Goal: Transaction & Acquisition: Purchase product/service

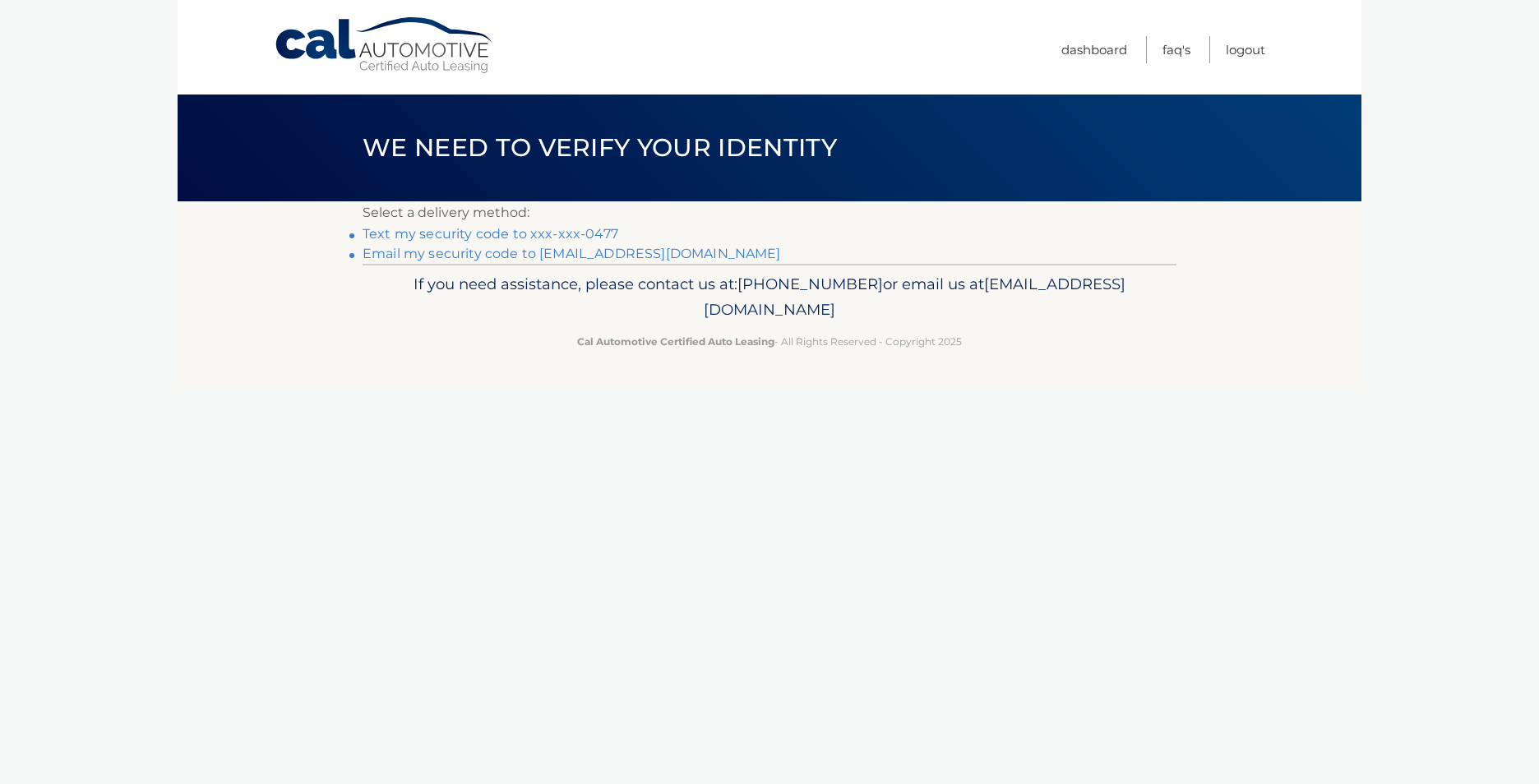
click at [524, 229] on link "Text my security code to xxx-xxx-0477" at bounding box center [490, 234] width 256 height 16
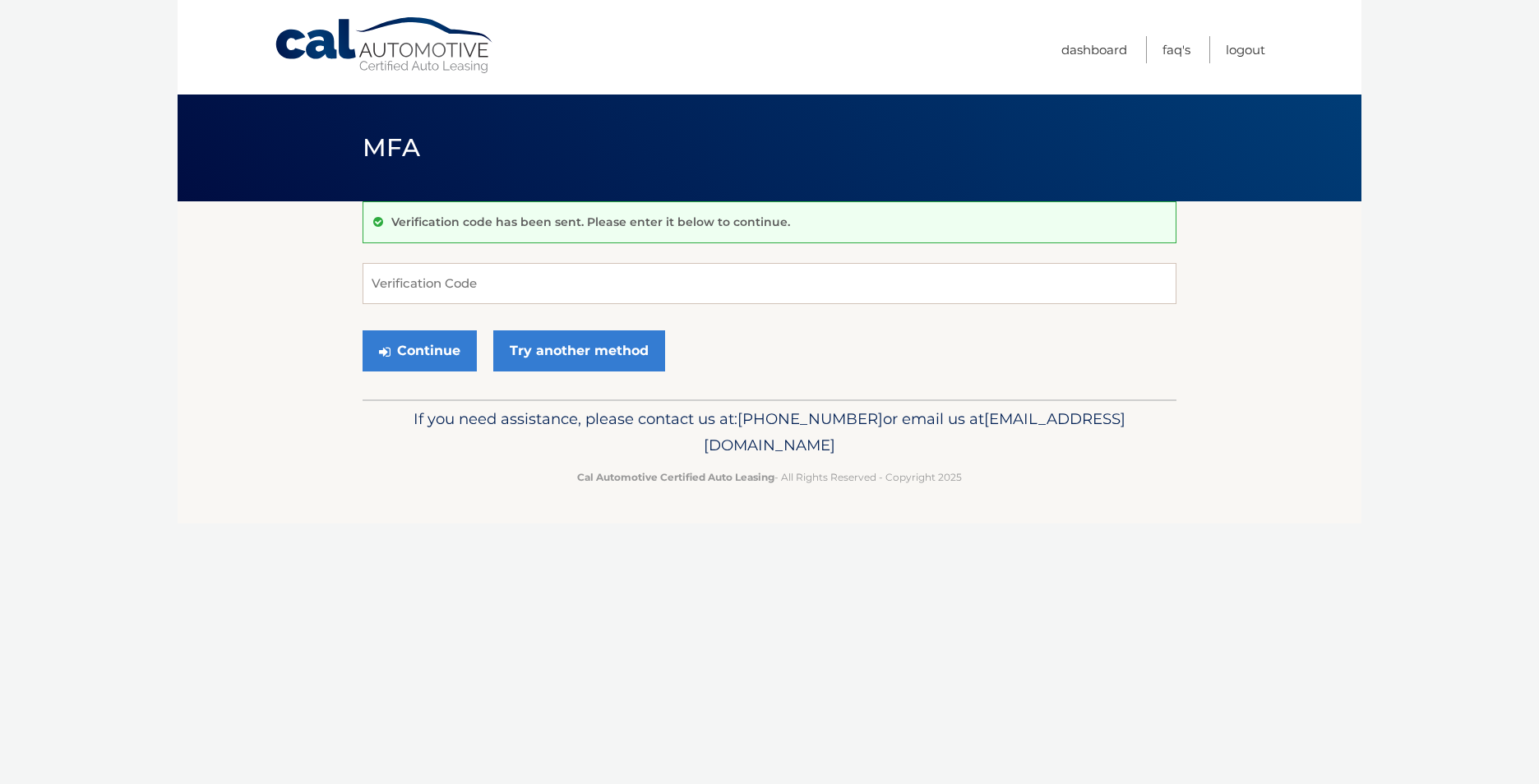
click at [492, 257] on div "Verification code has been sent. Please enter it below to continue. Verificatio…" at bounding box center [770, 301] width 814 height 198
click at [485, 276] on input "Verification Code" at bounding box center [770, 284] width 814 height 41
type input "333137"
click at [436, 348] on button "Continue" at bounding box center [420, 351] width 114 height 41
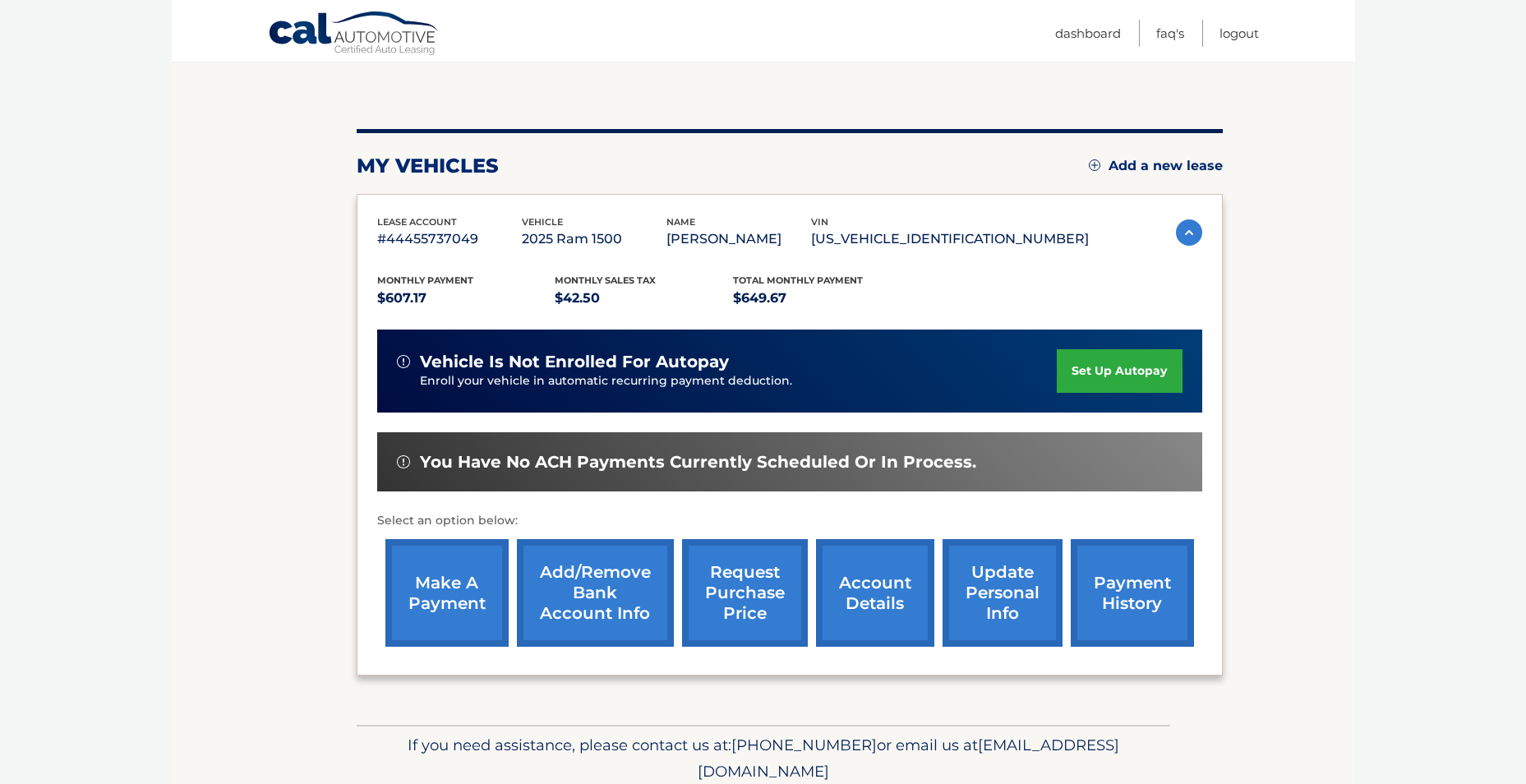
scroll to position [164, 0]
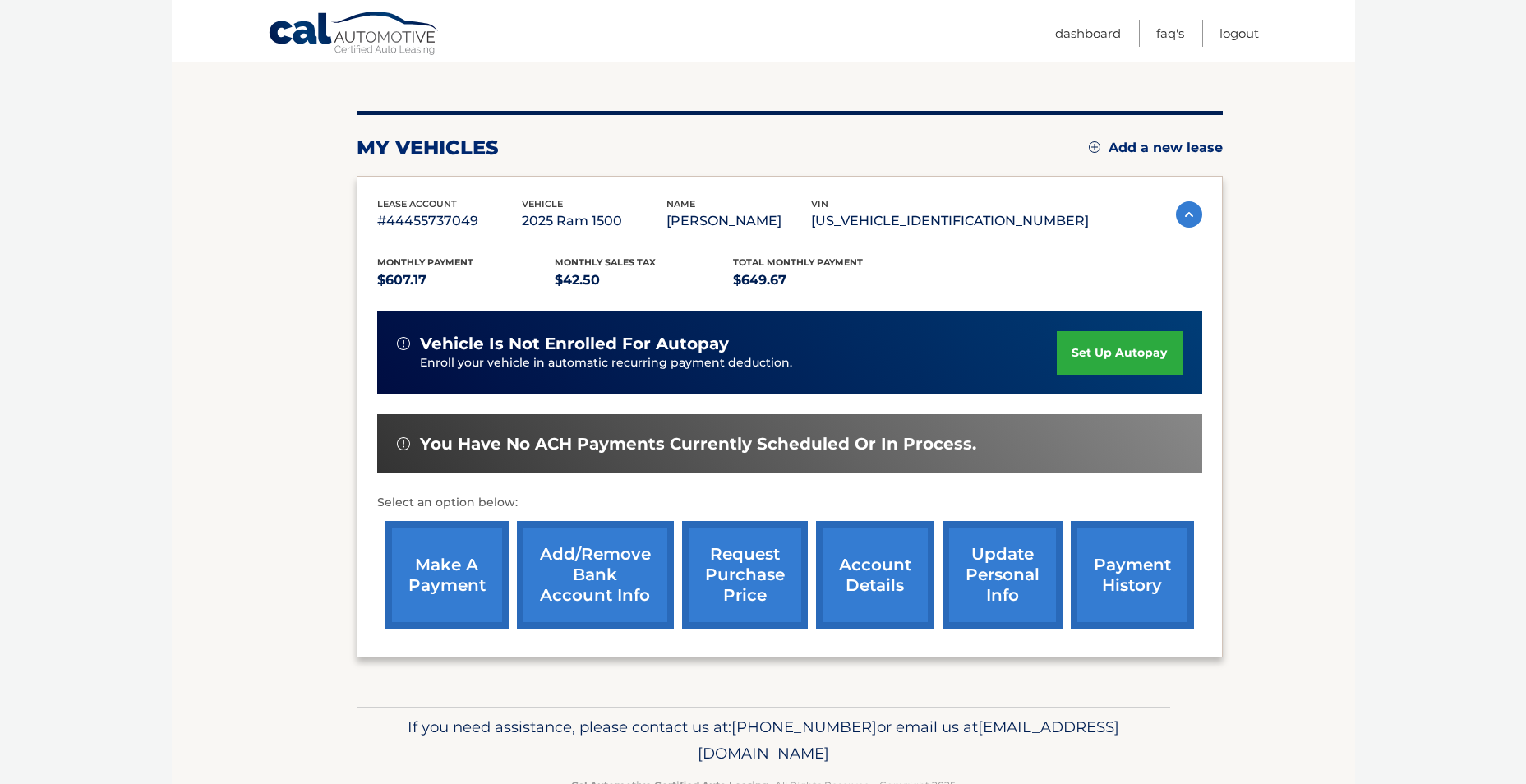
click at [436, 588] on link "make a payment" at bounding box center [446, 575] width 123 height 108
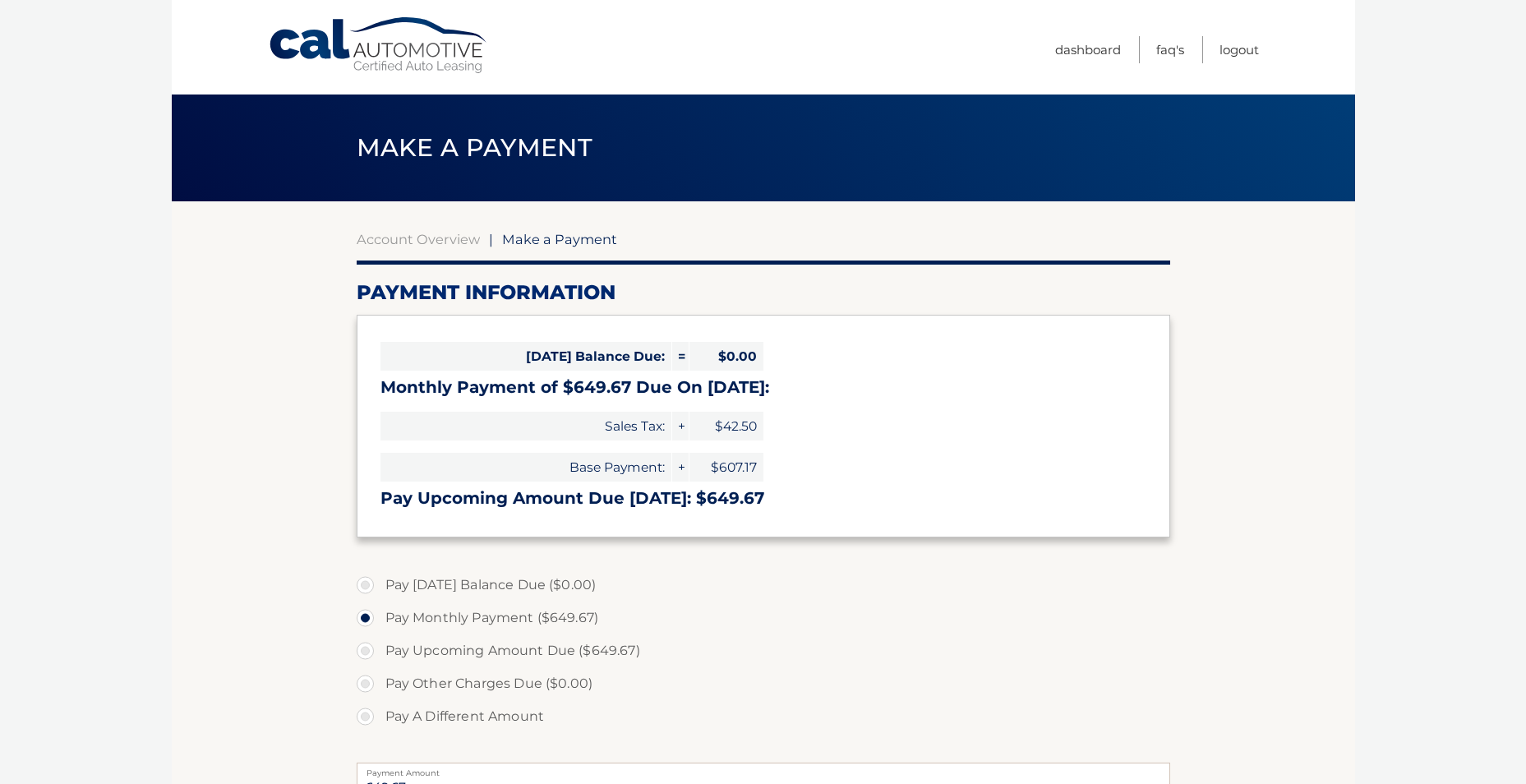
select select "YTJhNTdmOTAtZTlhNS00ZjA2LTkyZjMtYTQ0Yzk0YTEyYWZk"
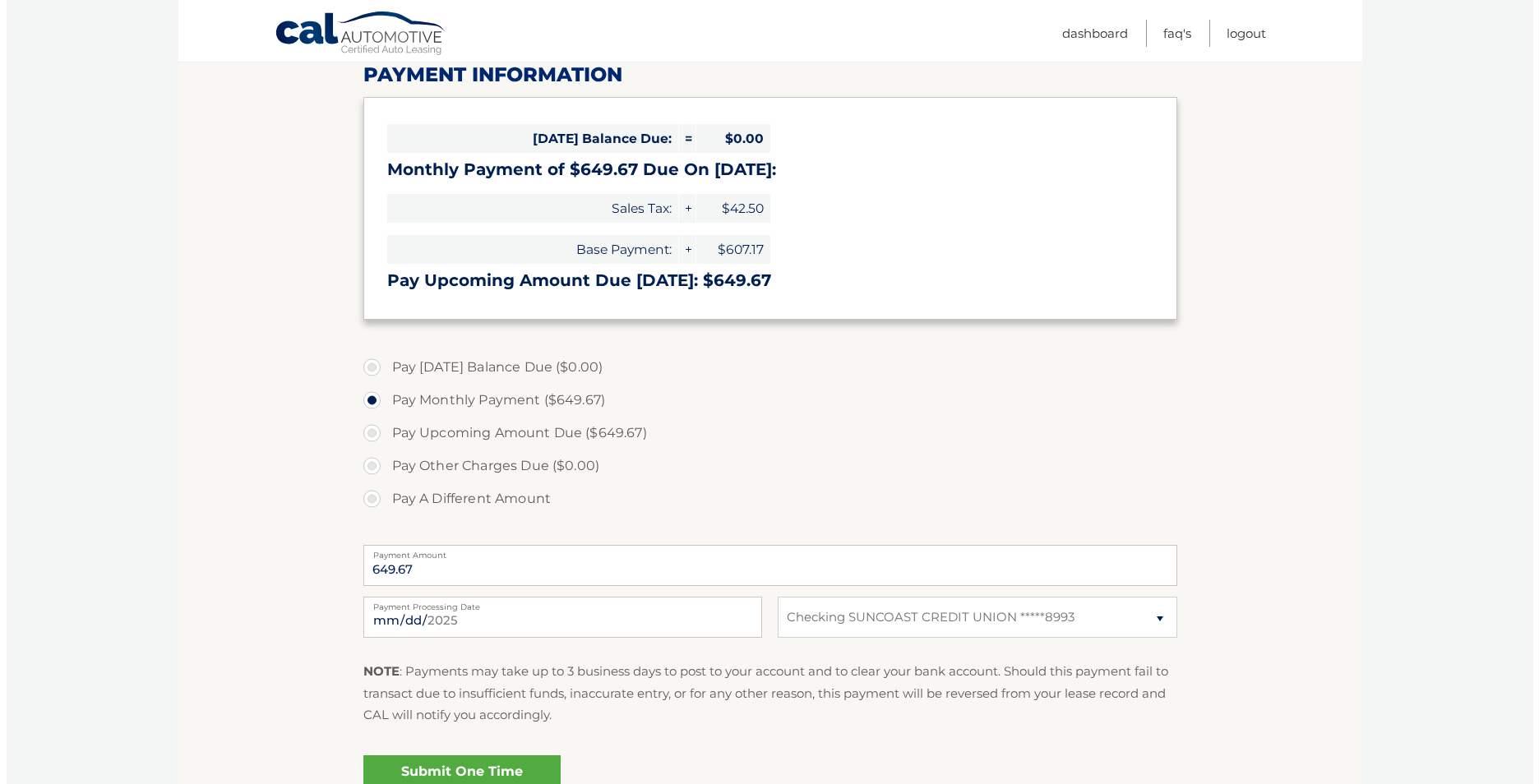
scroll to position [247, 0]
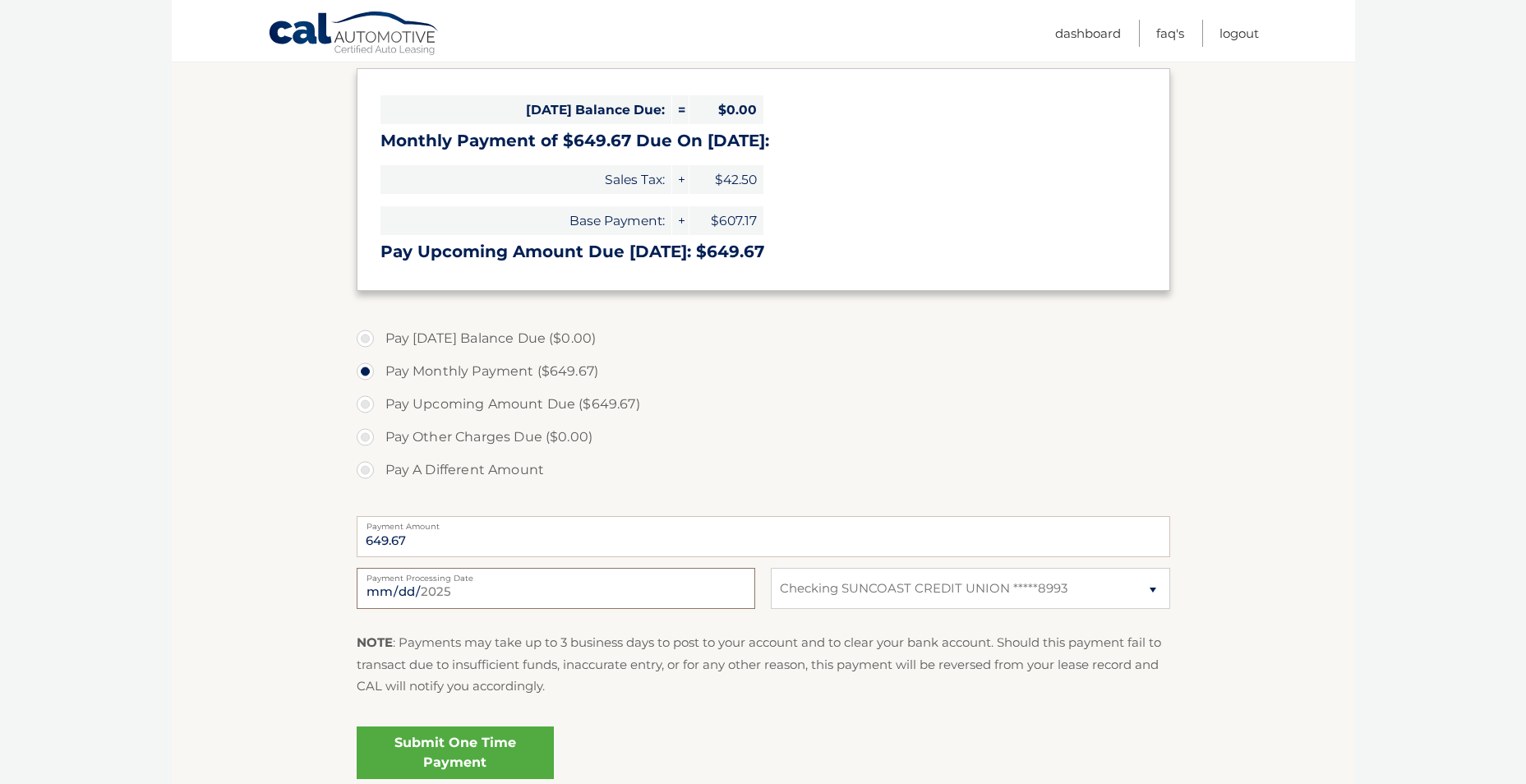
click at [711, 591] on input "[DATE]" at bounding box center [556, 588] width 399 height 41
type input "[DATE]"
click at [495, 750] on link "Submit One Time Payment" at bounding box center [455, 753] width 198 height 53
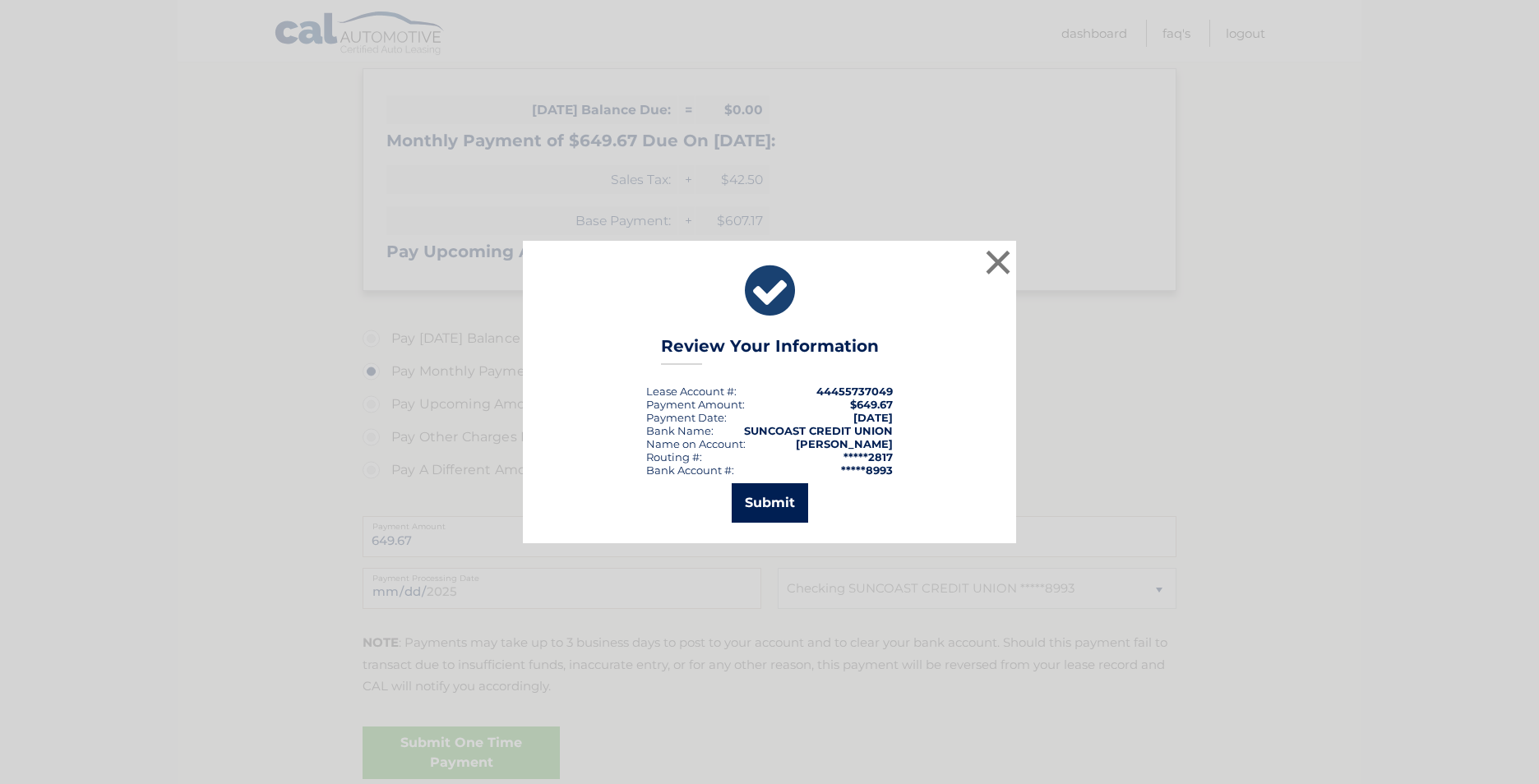
click at [775, 505] on button "Submit" at bounding box center [770, 503] width 77 height 39
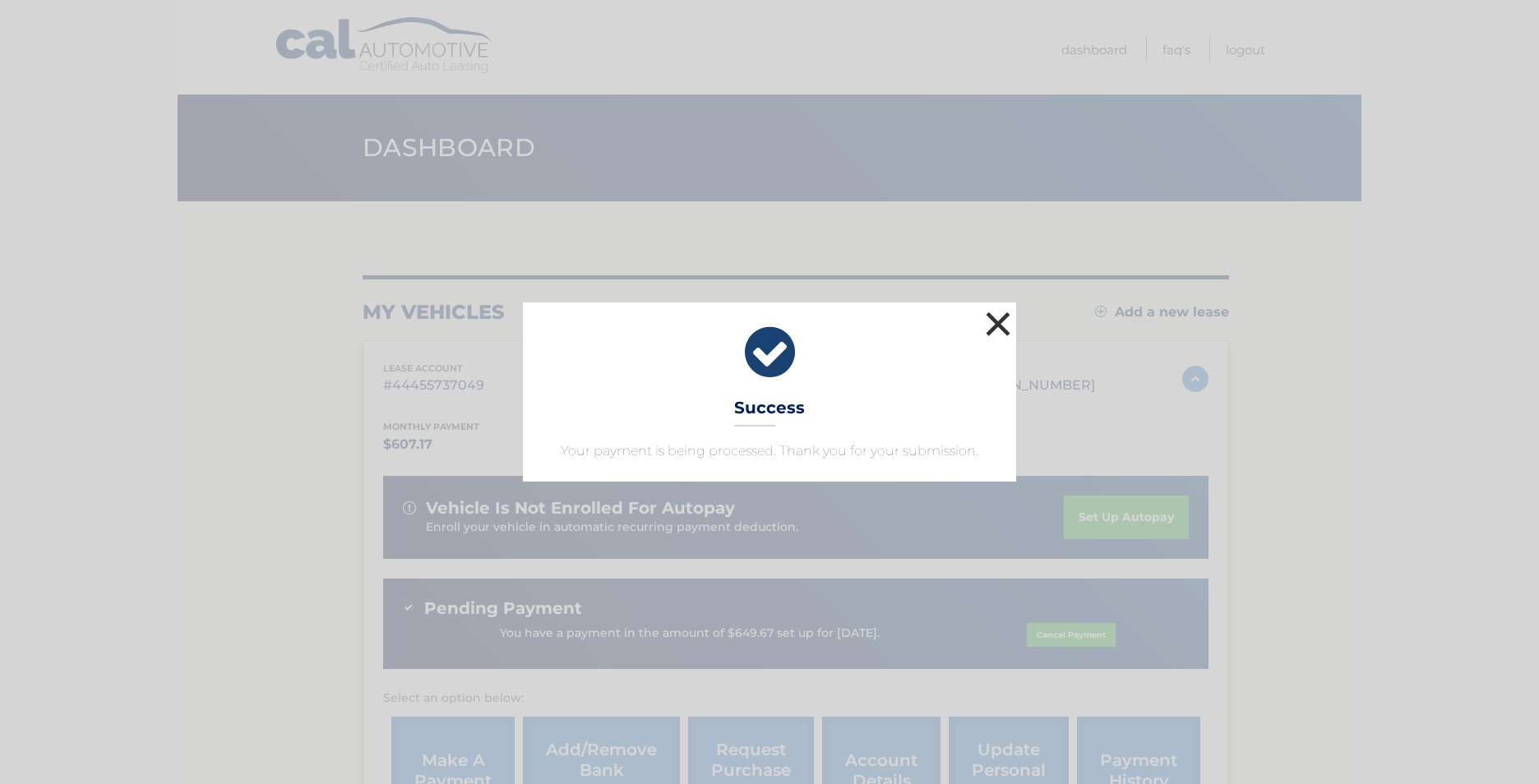
click at [1003, 325] on button "×" at bounding box center [998, 323] width 32 height 32
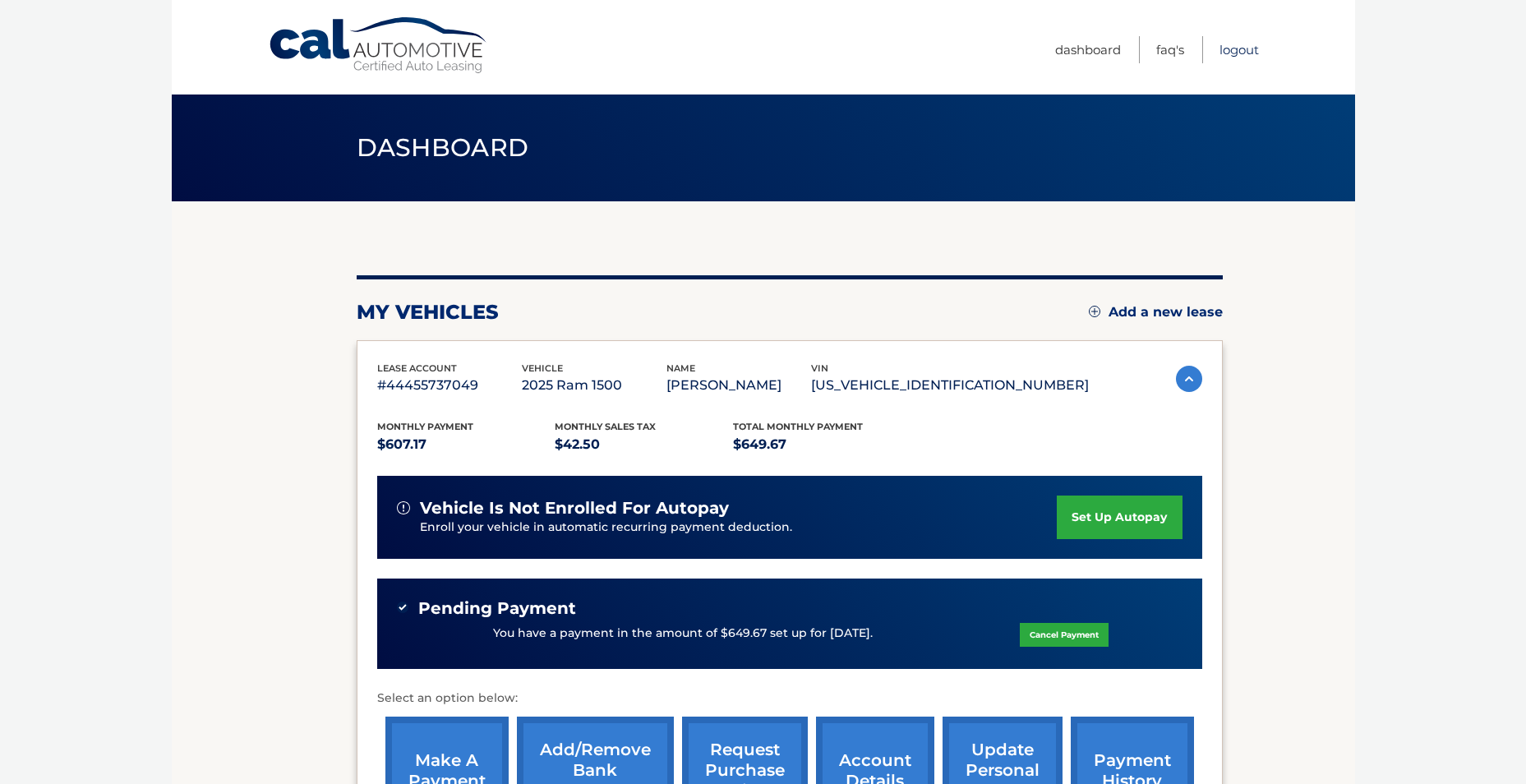
click at [1250, 53] on link "Logout" at bounding box center [1239, 50] width 39 height 28
